Goal: Task Accomplishment & Management: Complete application form

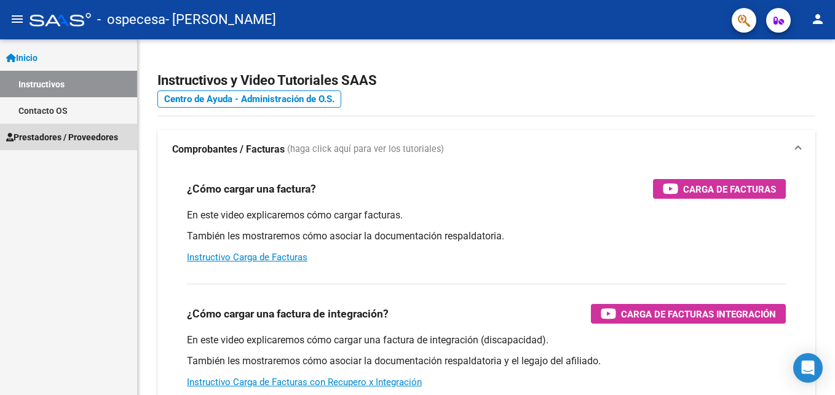
click at [57, 130] on span "Prestadores / Proveedores" at bounding box center [62, 137] width 112 height 14
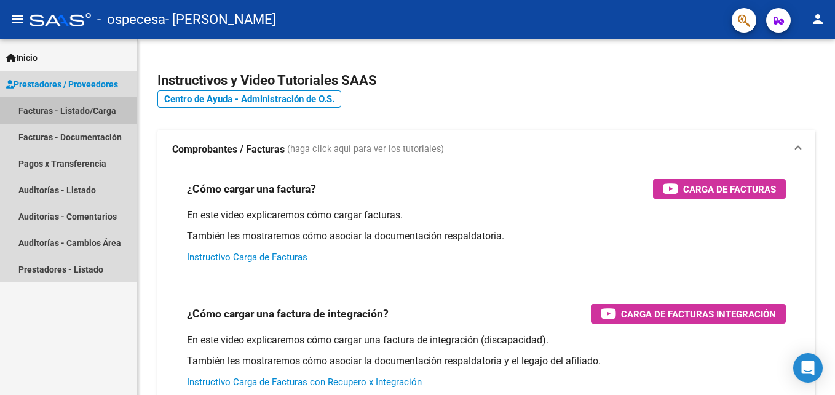
click at [63, 102] on link "Facturas - Listado/Carga" at bounding box center [68, 110] width 137 height 26
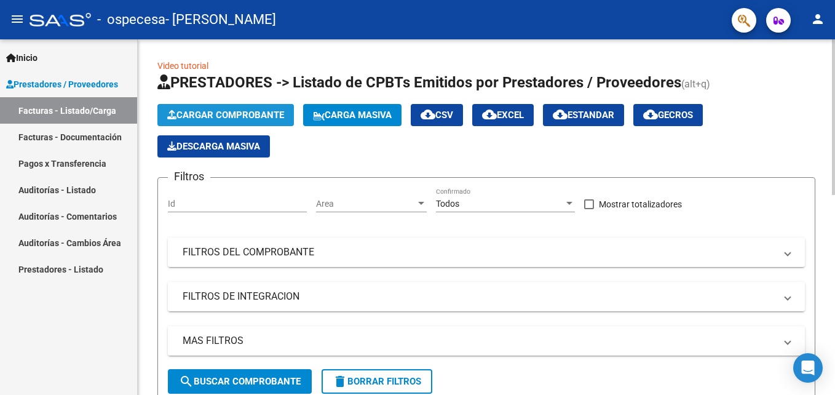
click at [243, 108] on button "Cargar Comprobante" at bounding box center [225, 115] width 137 height 22
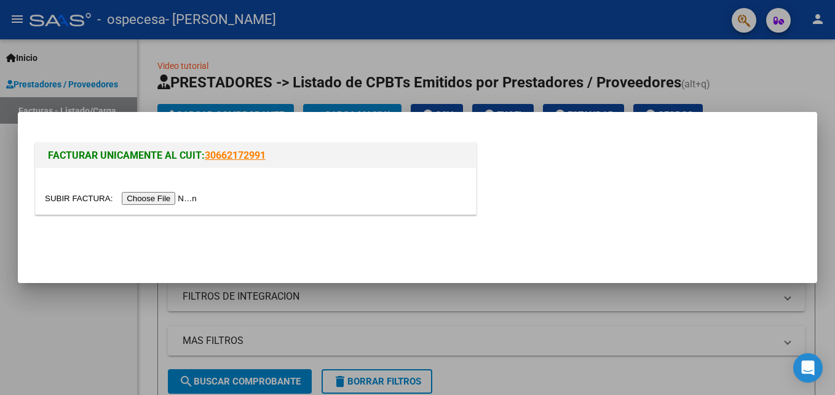
click at [154, 198] on input "file" at bounding box center [123, 198] width 156 height 13
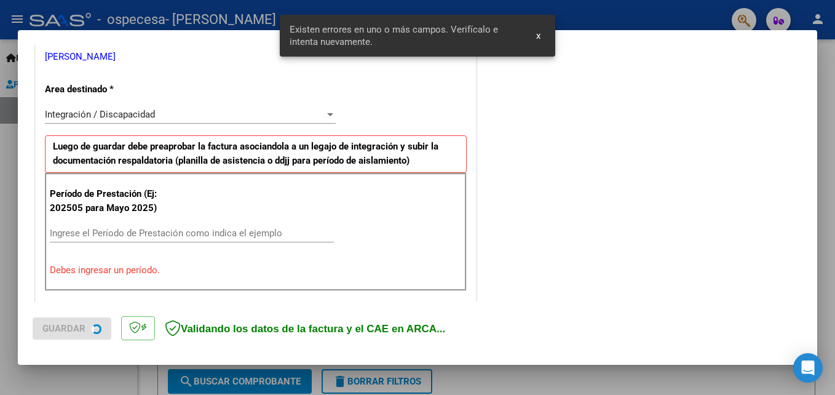
scroll to position [300, 0]
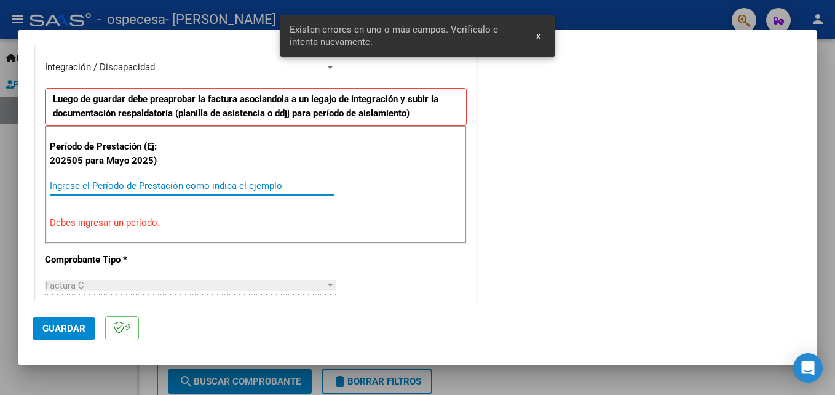
click at [105, 189] on input "Ingrese el Período de Prestación como indica el ejemplo" at bounding box center [192, 185] width 284 height 11
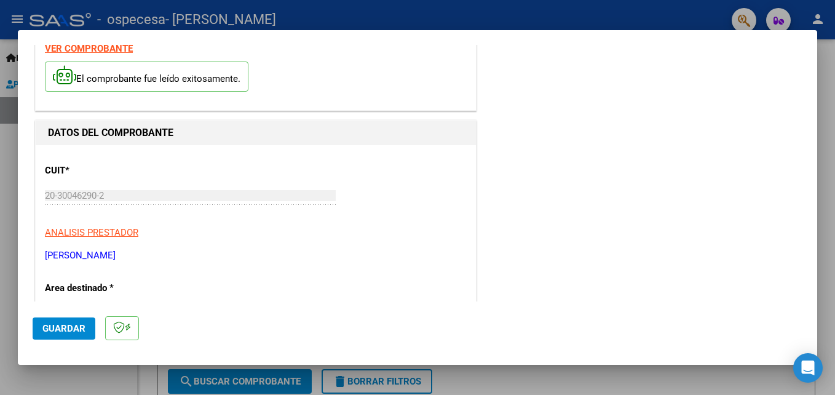
scroll to position [337, 0]
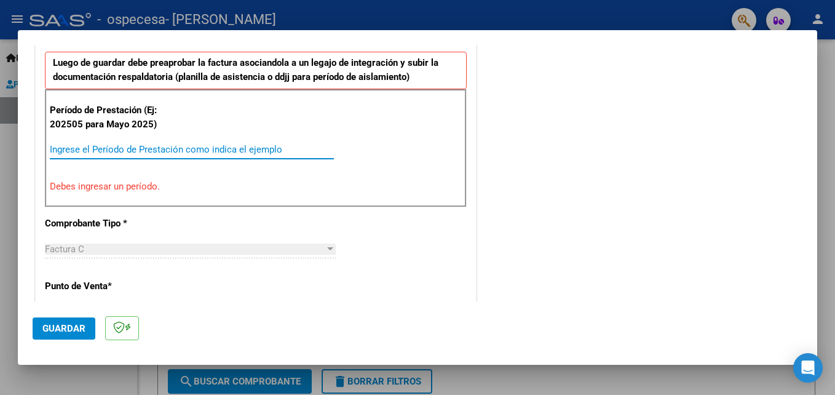
click at [140, 152] on input "Ingrese el Período de Prestación como indica el ejemplo" at bounding box center [192, 149] width 284 height 11
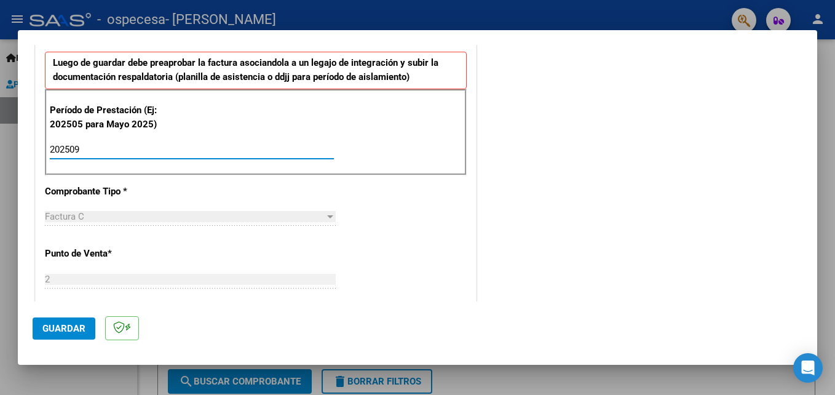
type input "202509"
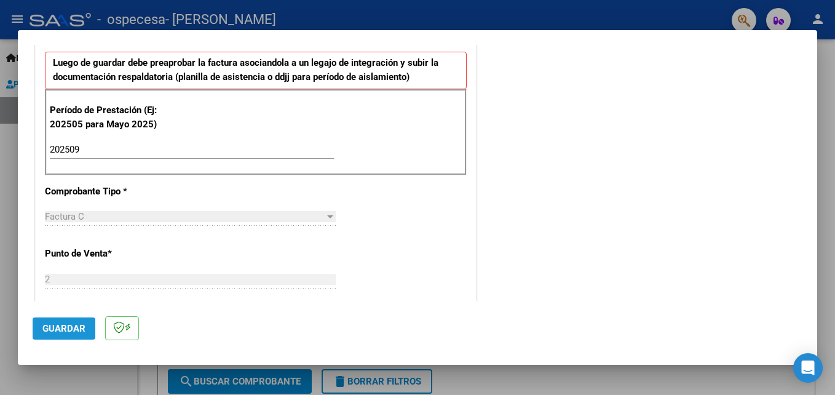
click at [61, 329] on span "Guardar" at bounding box center [63, 328] width 43 height 11
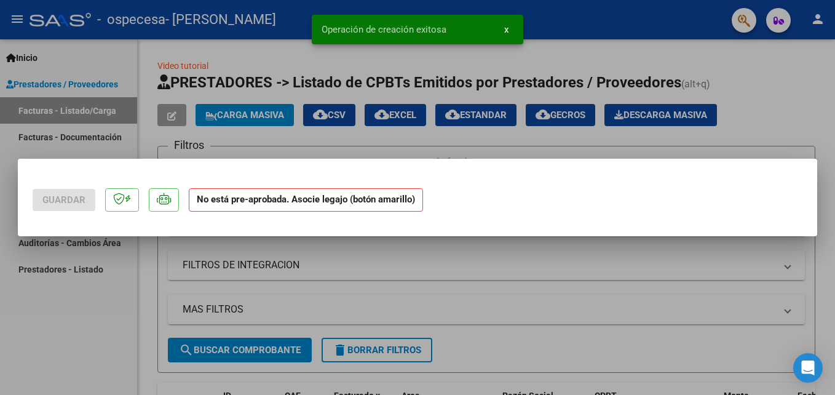
scroll to position [0, 0]
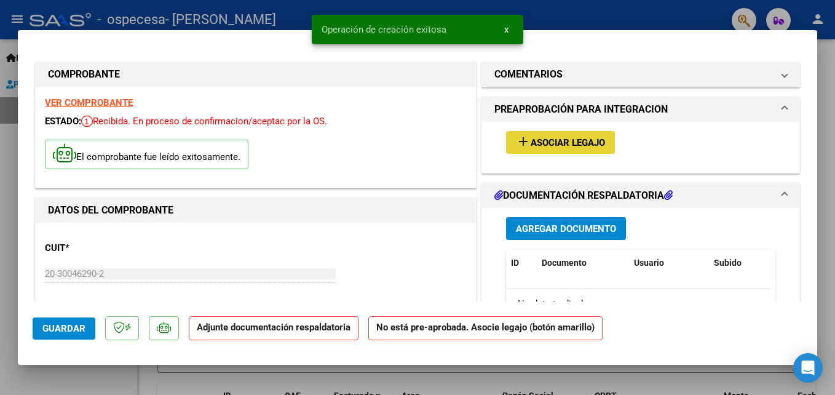
click at [547, 142] on span "Asociar Legajo" at bounding box center [568, 142] width 74 height 11
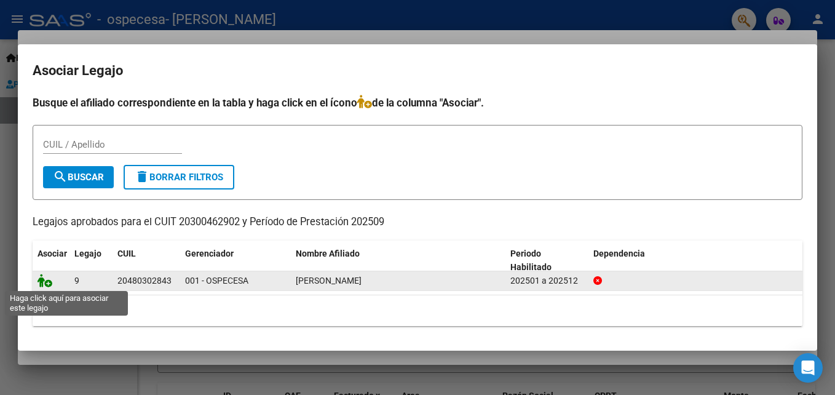
click at [47, 279] on icon at bounding box center [45, 281] width 15 height 14
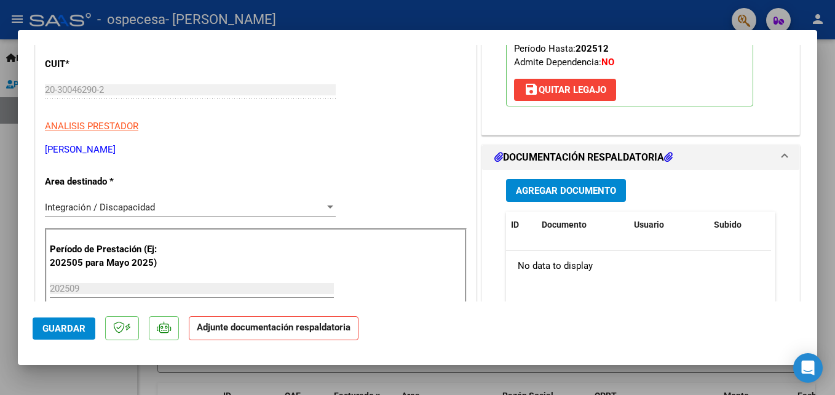
scroll to position [243, 0]
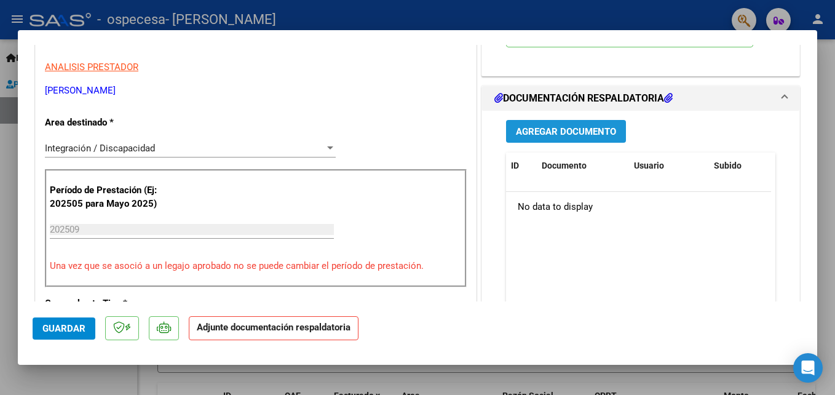
click at [585, 120] on button "Agregar Documento" at bounding box center [566, 131] width 120 height 23
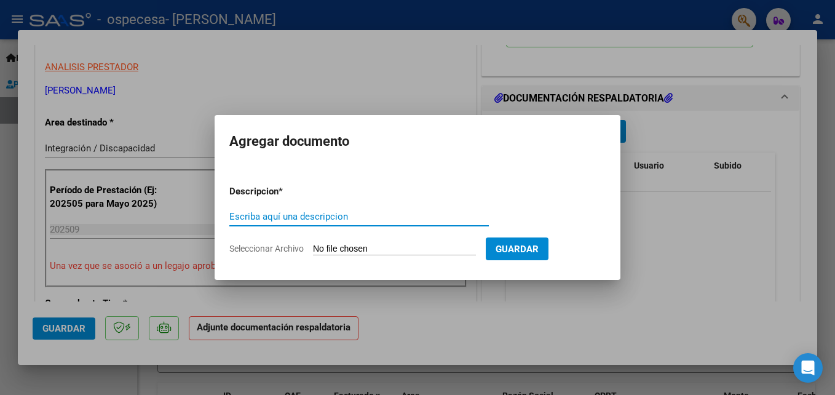
click at [332, 222] on input "Escriba aquí una descripcion" at bounding box center [359, 216] width 260 height 11
type input "asistencia"
click at [395, 244] on input "Seleccionar Archivo" at bounding box center [394, 250] width 163 height 12
type input "C:\fakepath\asist andre.pdf"
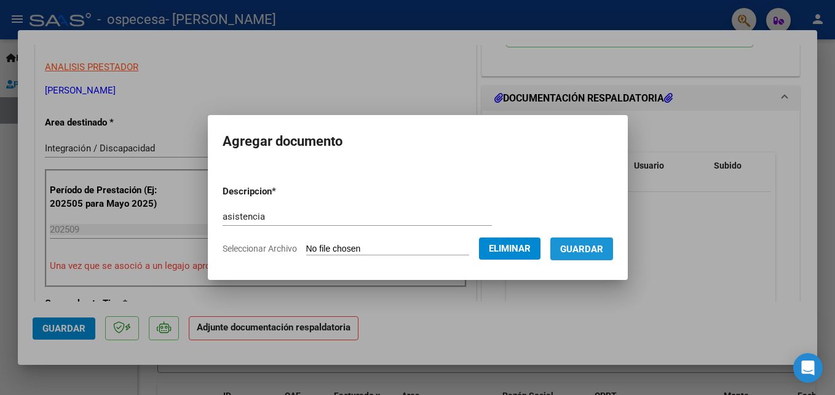
click at [603, 245] on span "Guardar" at bounding box center [581, 249] width 43 height 11
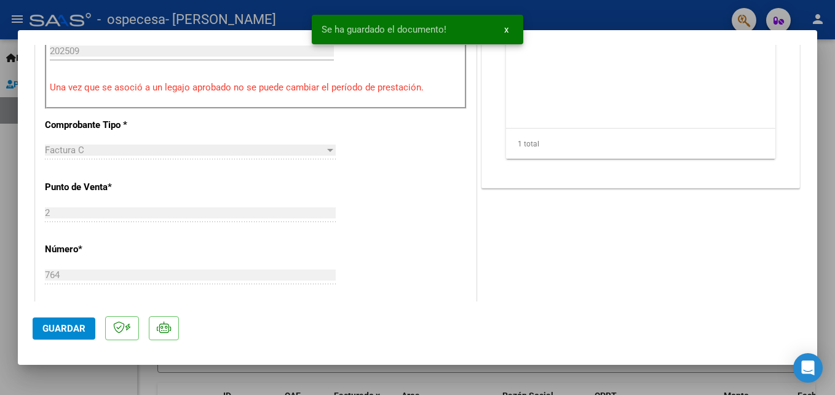
scroll to position [423, 0]
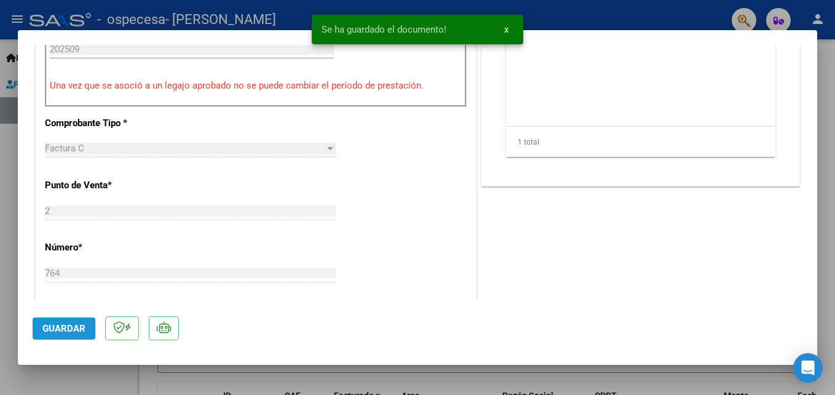
click at [50, 325] on span "Guardar" at bounding box center [63, 328] width 43 height 11
click at [62, 324] on span "Guardar" at bounding box center [63, 328] width 43 height 11
click at [524, 6] on div "Operación de edición exitosa x" at bounding box center [417, 29] width 241 height 59
click at [541, 6] on div at bounding box center [417, 197] width 835 height 395
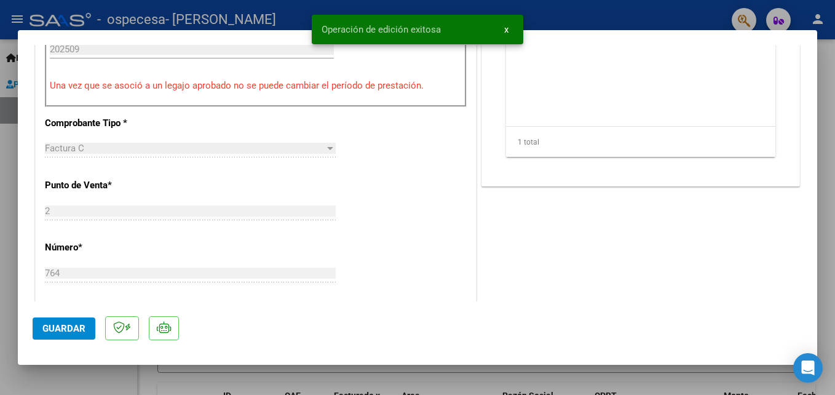
type input "$ 0,00"
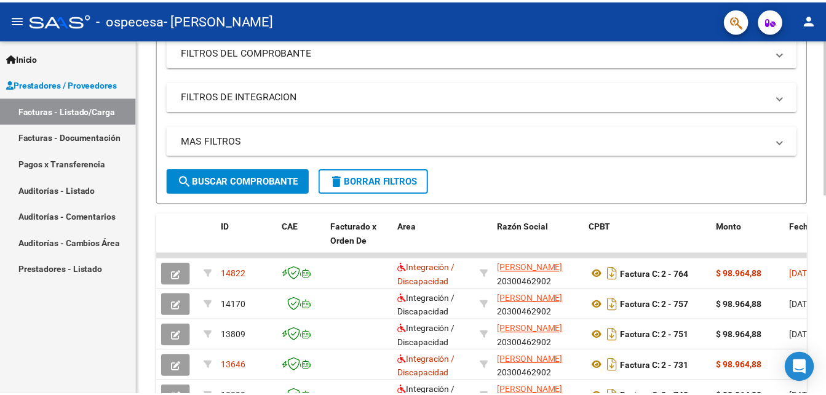
scroll to position [204, 0]
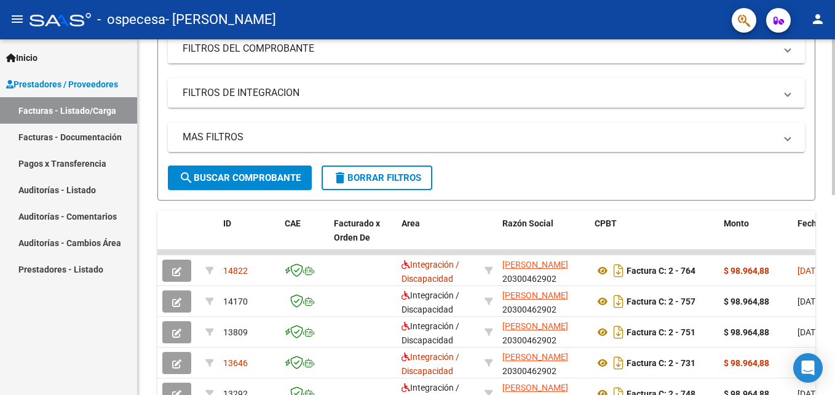
click at [835, 154] on html "menu - ospecesa - [PERSON_NAME] person Inicio Instructivos Contacto OS Prestado…" at bounding box center [417, 197] width 835 height 395
click at [819, 15] on mat-icon "person" at bounding box center [818, 19] width 15 height 15
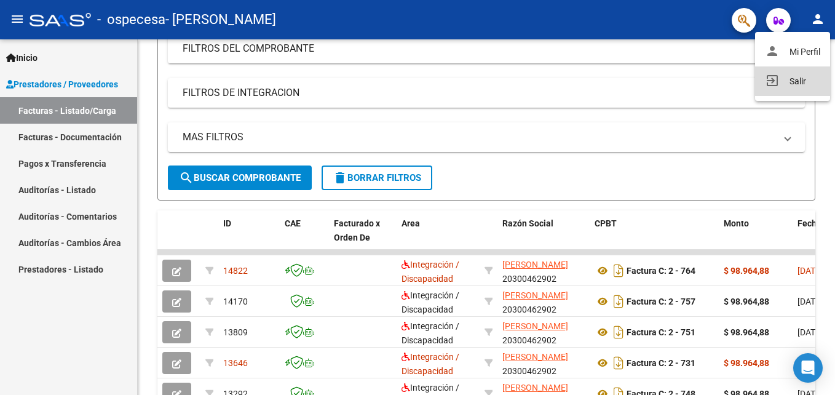
click at [775, 86] on mat-icon "exit_to_app" at bounding box center [772, 80] width 15 height 15
